Goal: Task Accomplishment & Management: Use online tool/utility

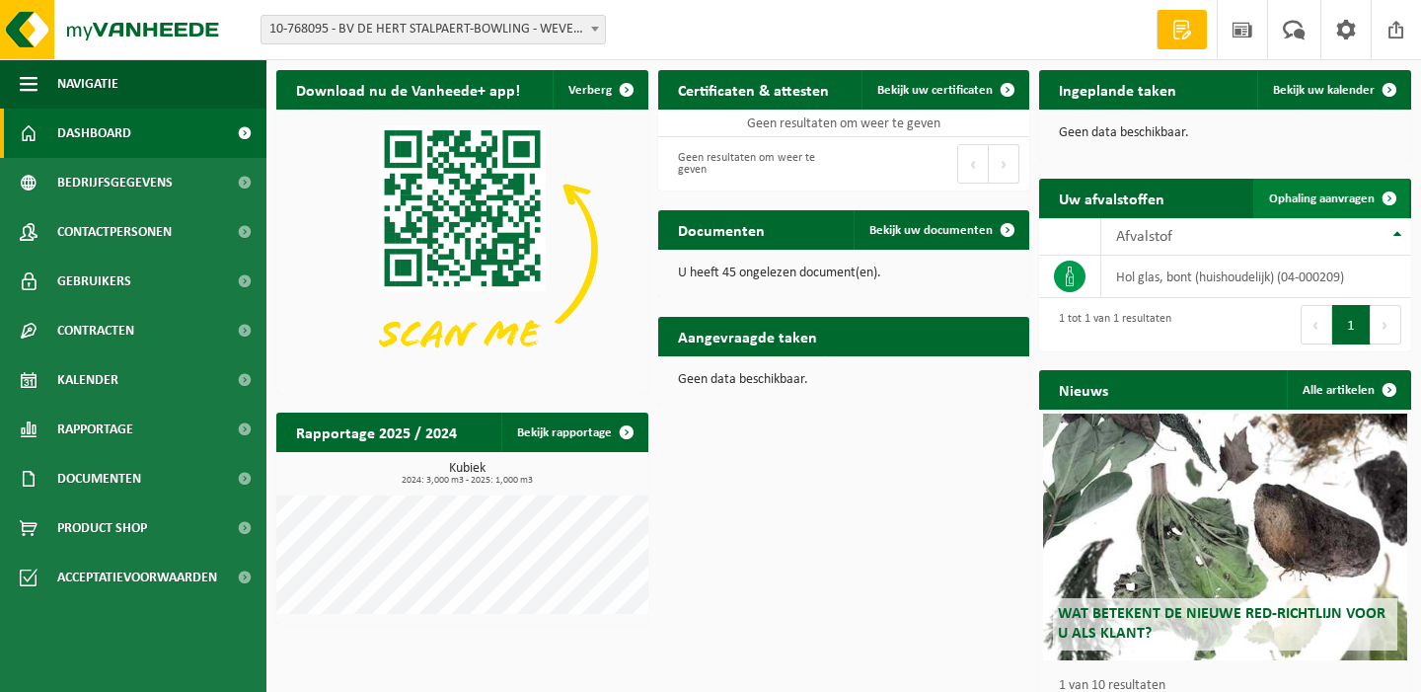
click at [1323, 198] on span "Ophaling aanvragen" at bounding box center [1322, 198] width 106 height 13
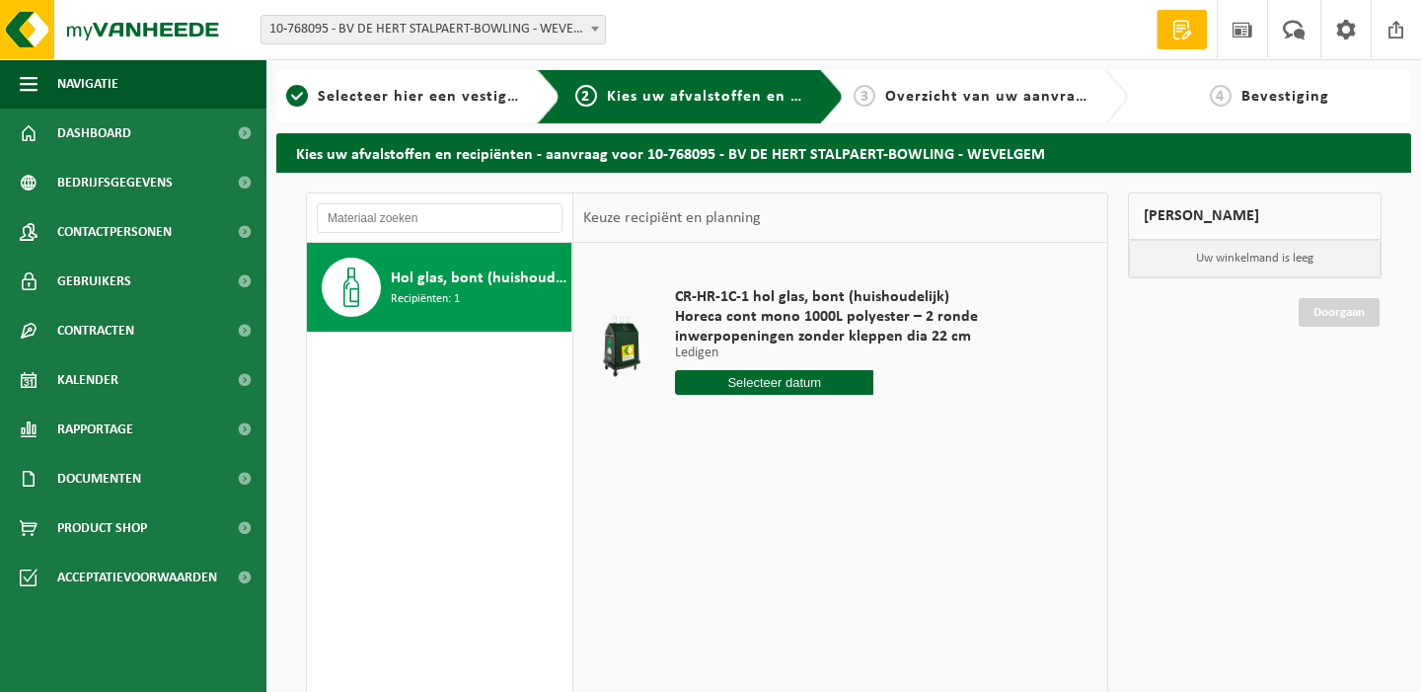
click at [799, 379] on input "text" at bounding box center [774, 382] width 198 height 25
click at [763, 564] on div "15" at bounding box center [762, 558] width 35 height 32
type input "Van 2025-10-15"
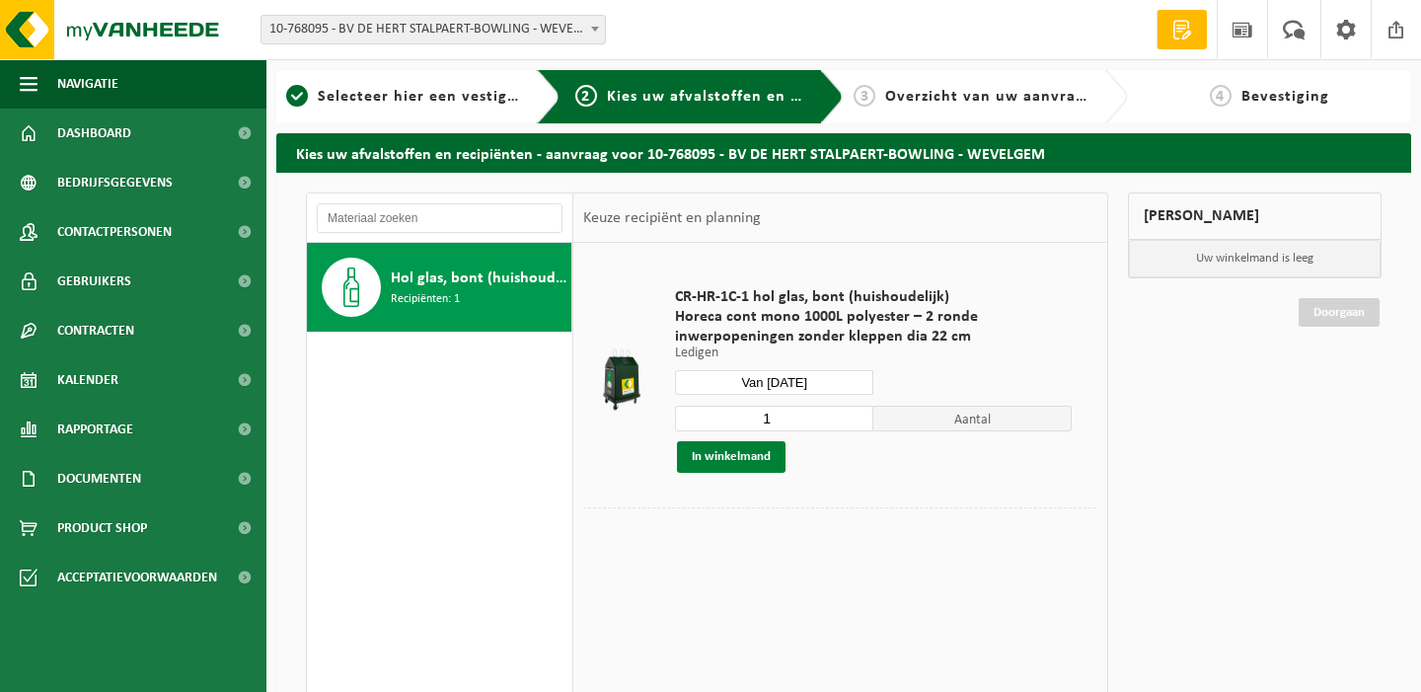
click at [752, 458] on button "In winkelmand" at bounding box center [731, 457] width 109 height 32
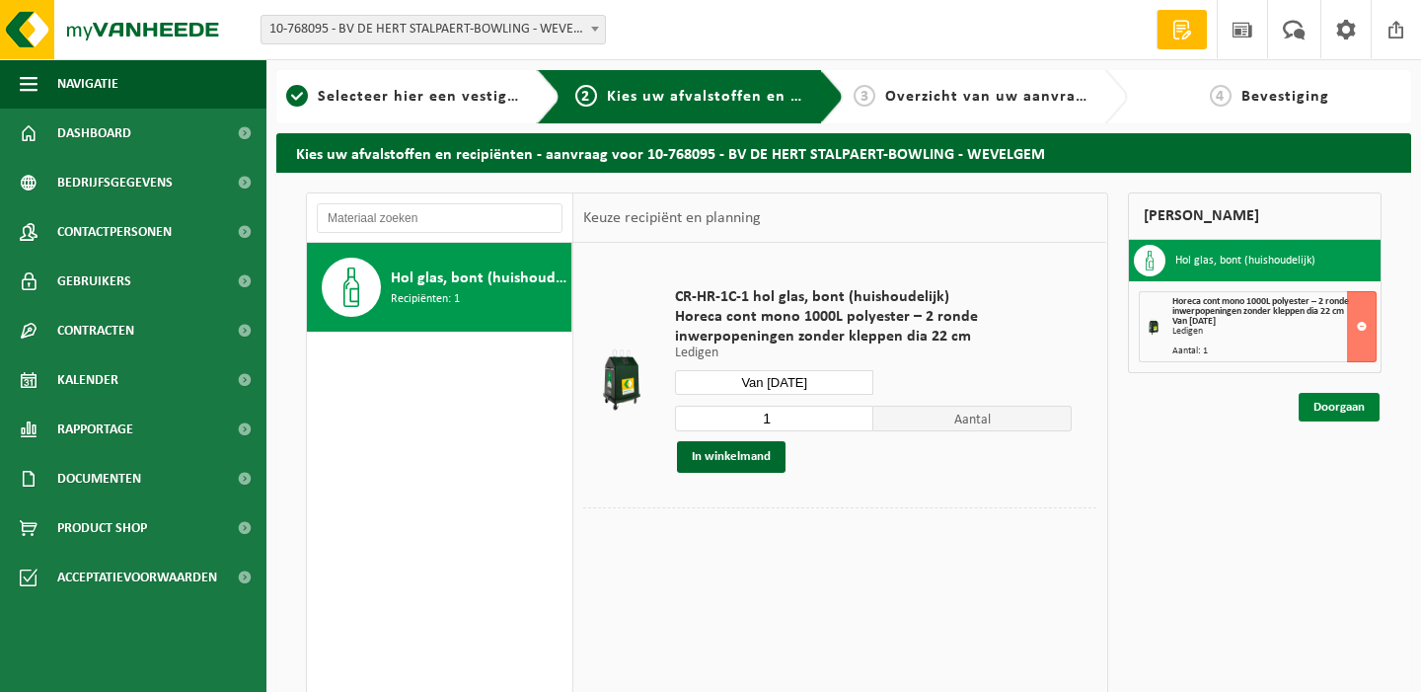
click at [1328, 409] on link "Doorgaan" at bounding box center [1339, 407] width 81 height 29
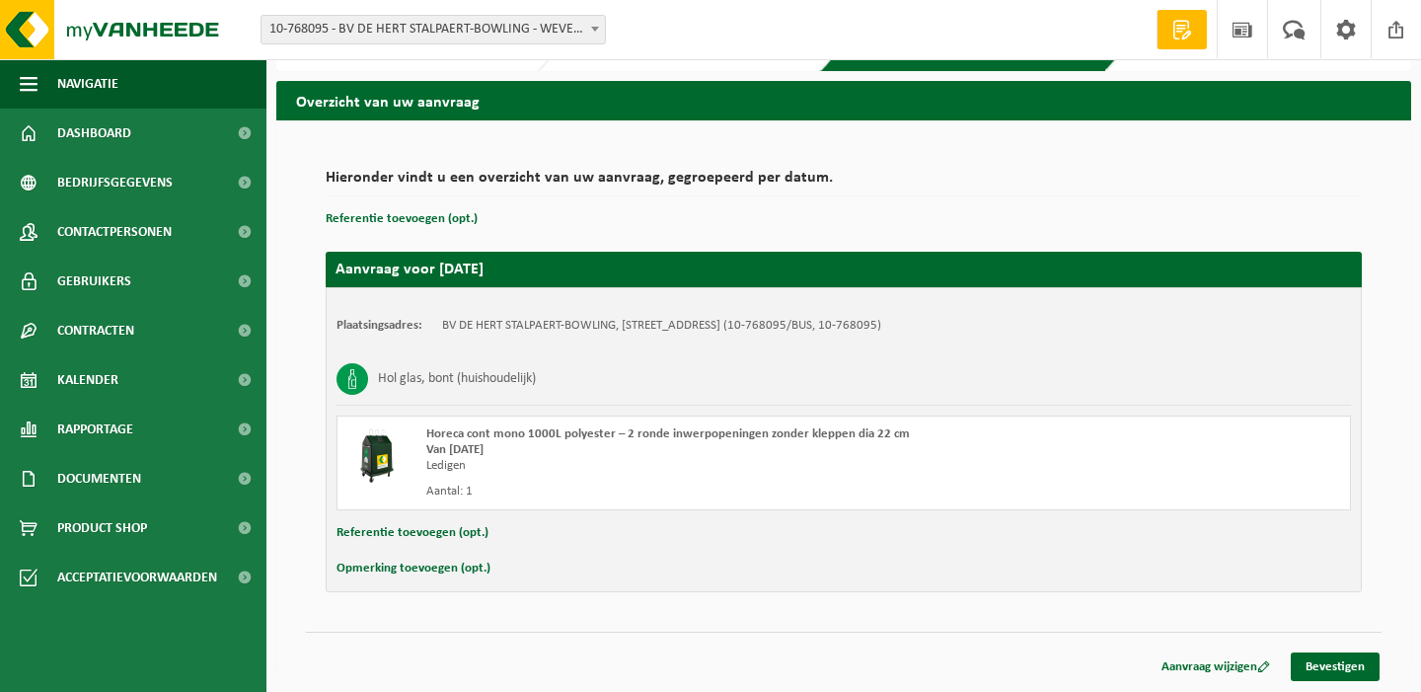
scroll to position [52, 0]
click at [1318, 666] on link "Bevestigen" at bounding box center [1335, 666] width 89 height 29
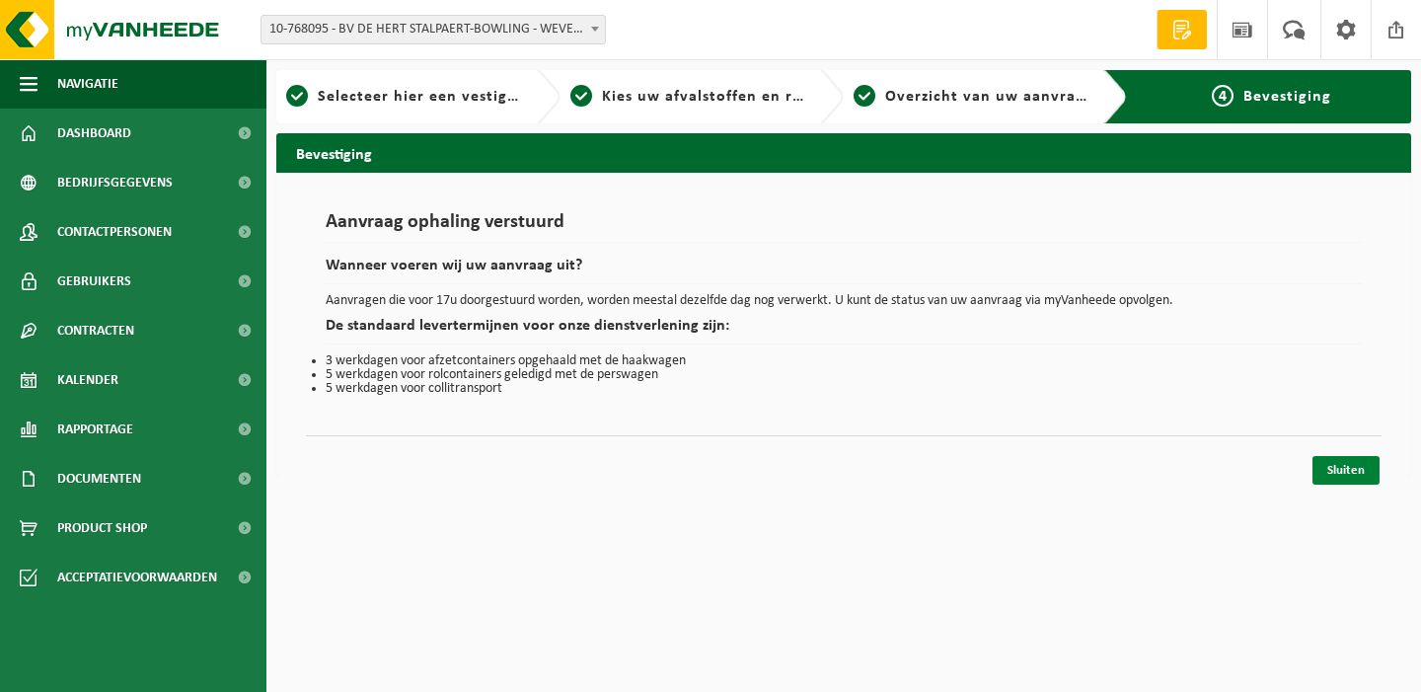
click at [1363, 465] on link "Sluiten" at bounding box center [1345, 470] width 67 height 29
